Goal: Find specific page/section: Find specific page/section

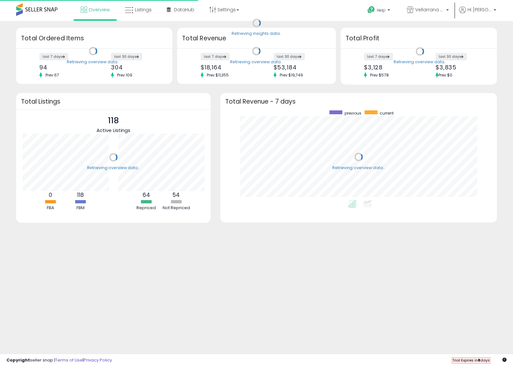
scroll to position [90, 264]
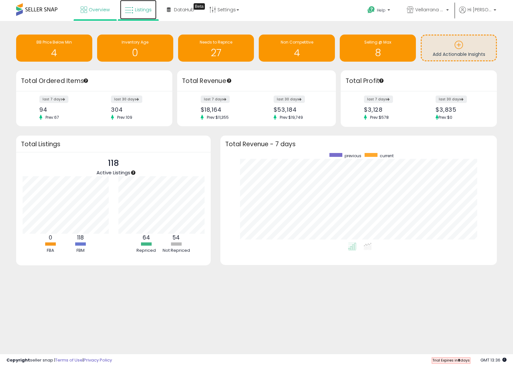
click at [140, 13] on link "Listings" at bounding box center [138, 9] width 36 height 19
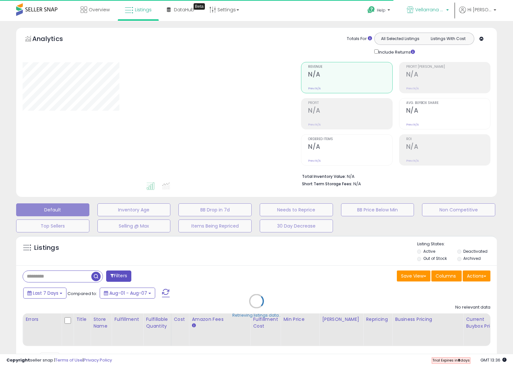
click at [443, 12] on span "Vellarrana tech certified" at bounding box center [429, 9] width 29 height 6
click at [202, 271] on div "Retrieving listings data.." at bounding box center [256, 305] width 491 height 147
click at [58, 271] on div "Retrieving listings data.." at bounding box center [256, 305] width 491 height 147
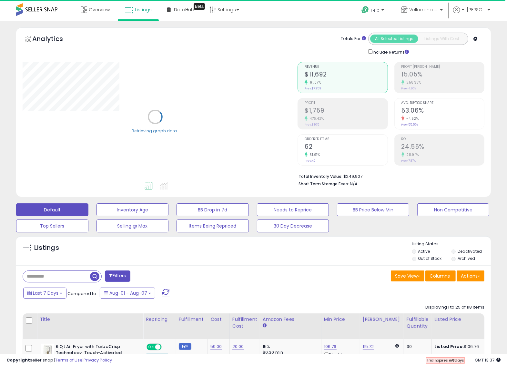
click at [68, 277] on input "text" at bounding box center [56, 276] width 67 height 11
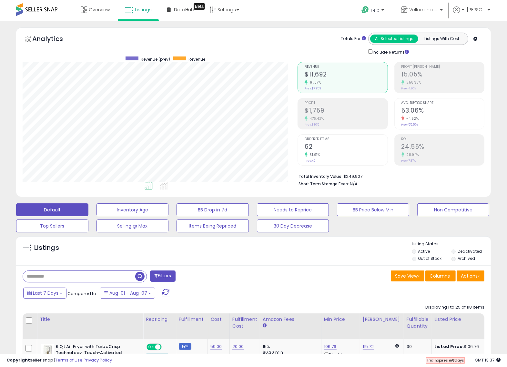
paste input "**********"
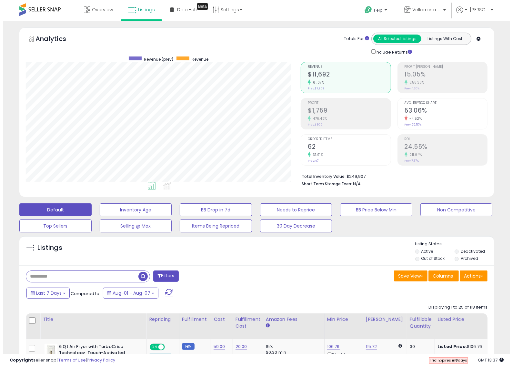
scroll to position [132, 275]
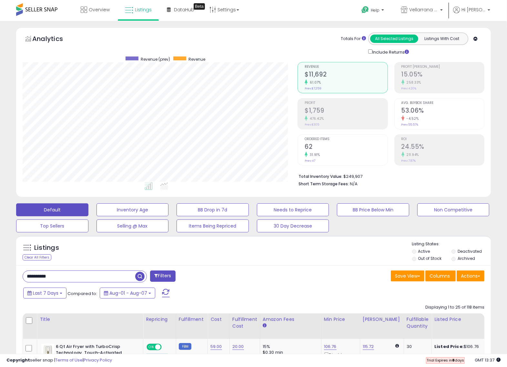
type input "**********"
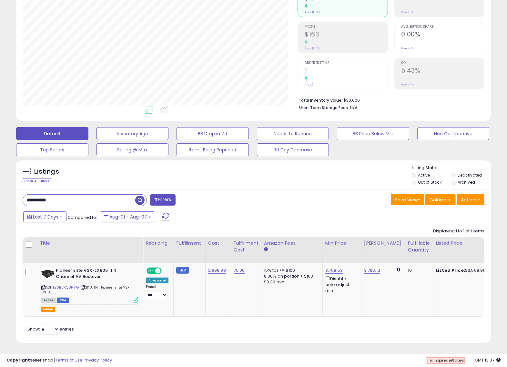
scroll to position [132, 275]
click at [456, 172] on li "Deactivated" at bounding box center [471, 175] width 39 height 7
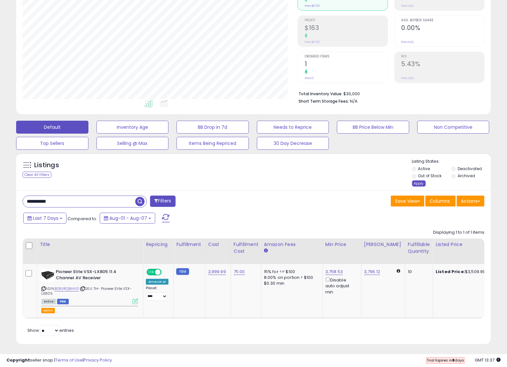
click at [424, 182] on div "Apply" at bounding box center [419, 183] width 14 height 6
